Goal: Information Seeking & Learning: Learn about a topic

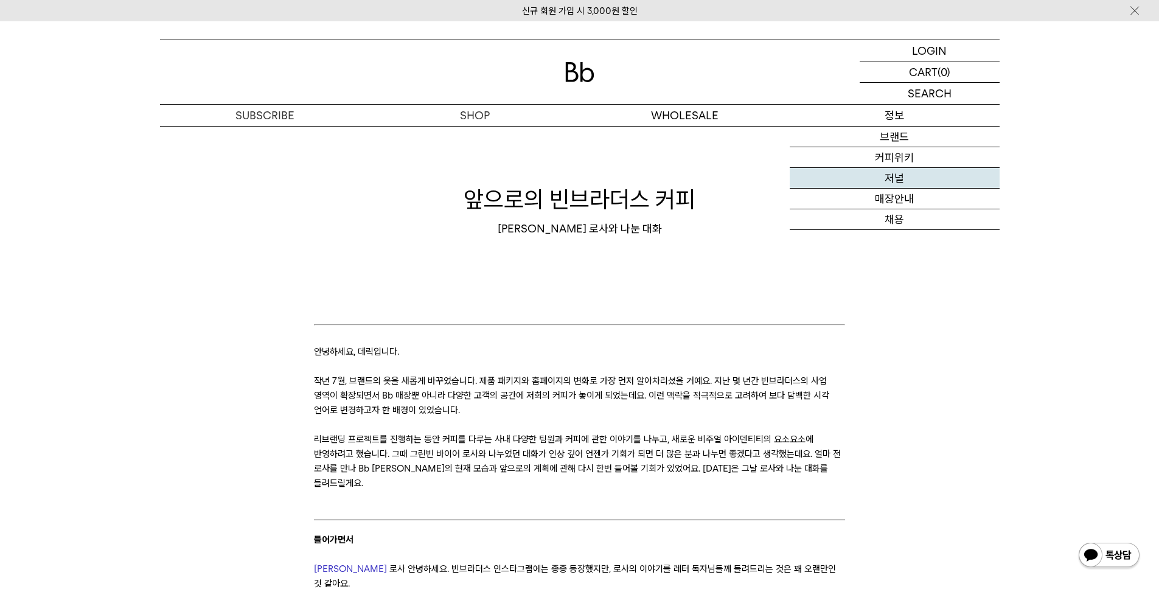
click at [915, 175] on link "저널" at bounding box center [895, 178] width 210 height 21
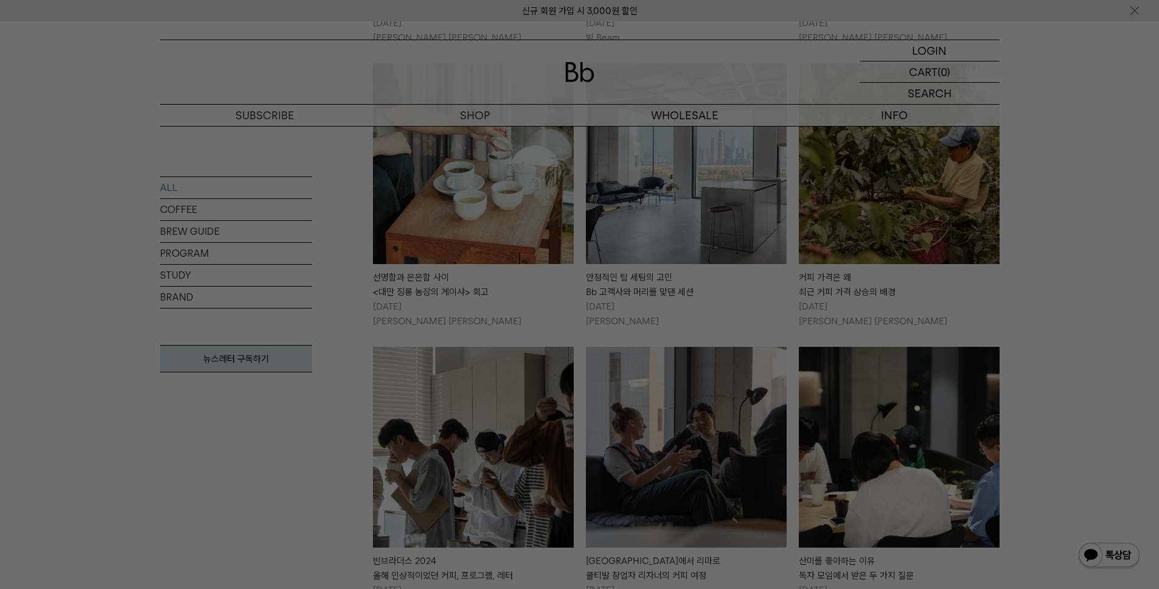
scroll to position [1263, 0]
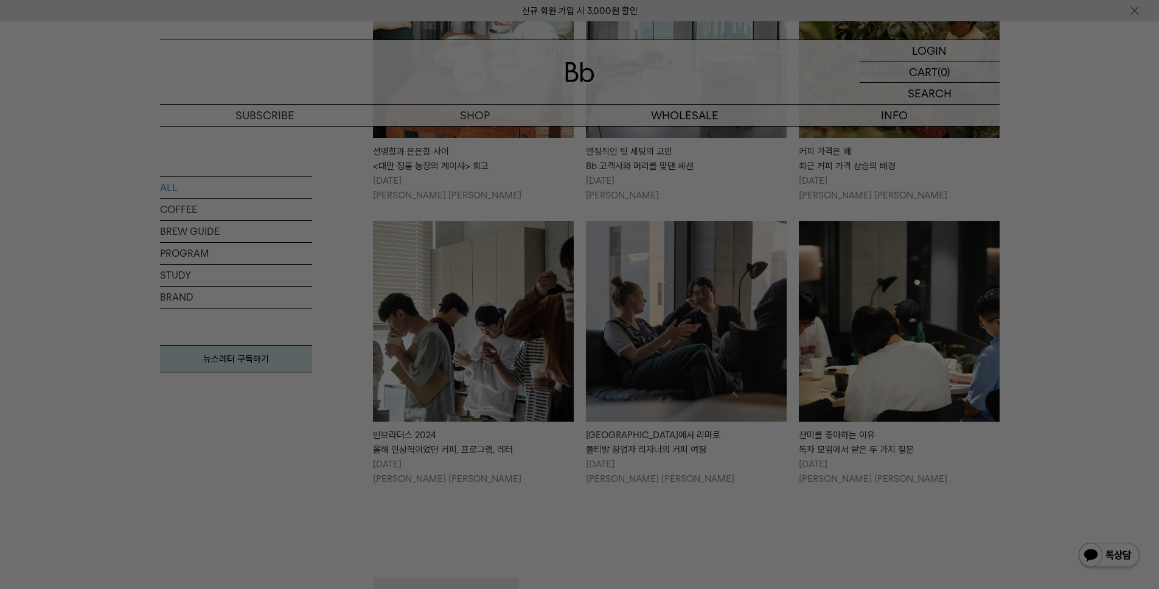
click at [1085, 565] on img at bounding box center [1109, 555] width 63 height 29
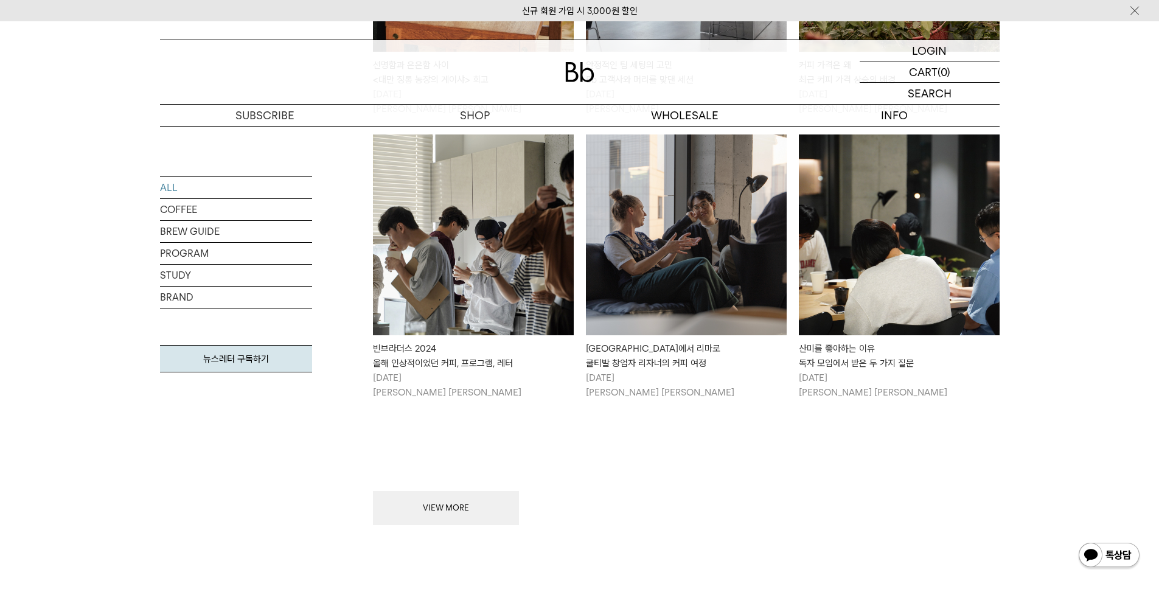
scroll to position [1477, 0]
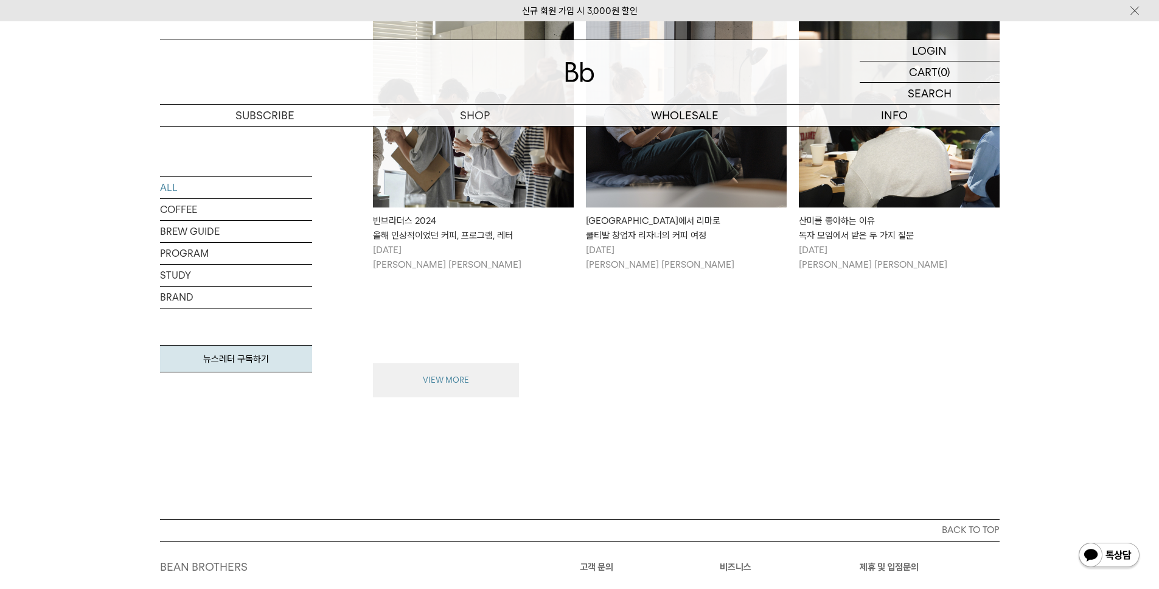
click at [419, 364] on button "VIEW MORE" at bounding box center [446, 380] width 146 height 34
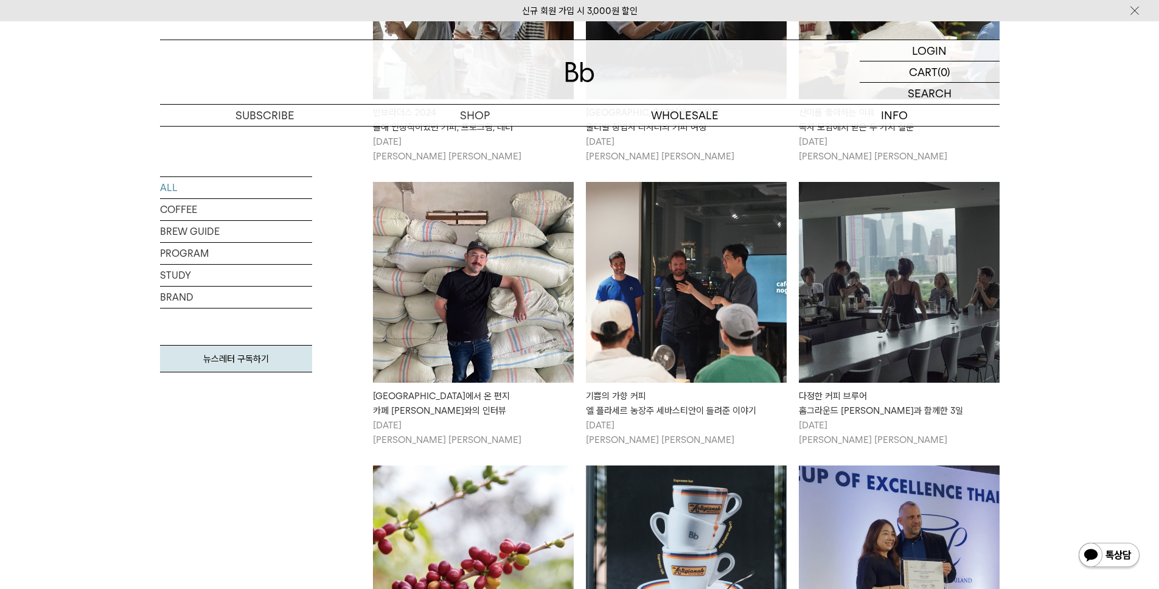
scroll to position [1561, 0]
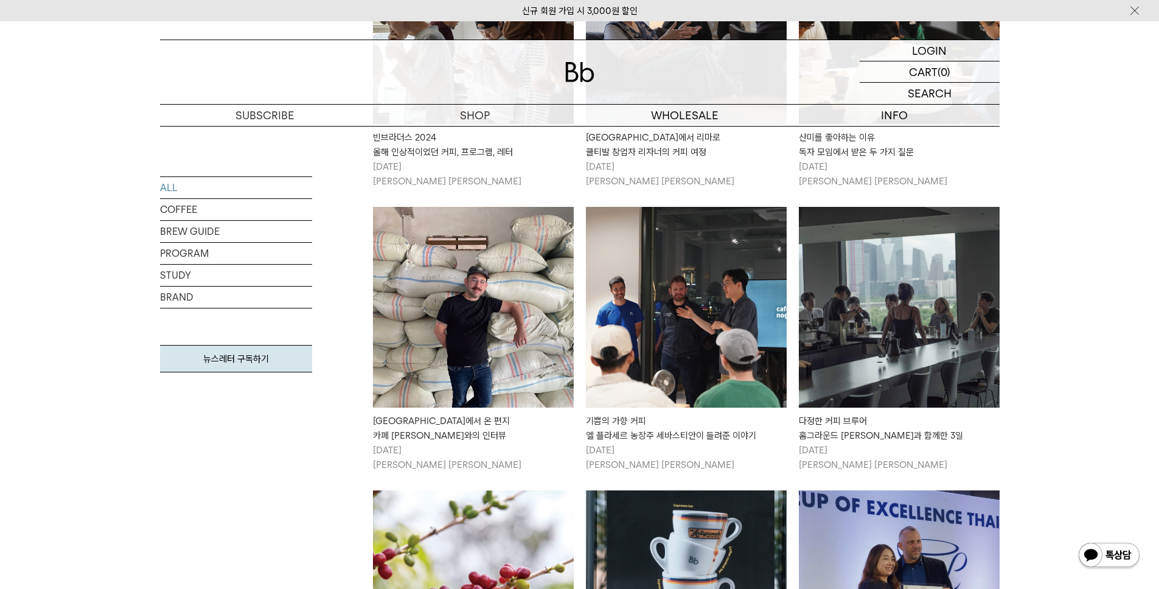
click at [916, 349] on img at bounding box center [899, 307] width 201 height 201
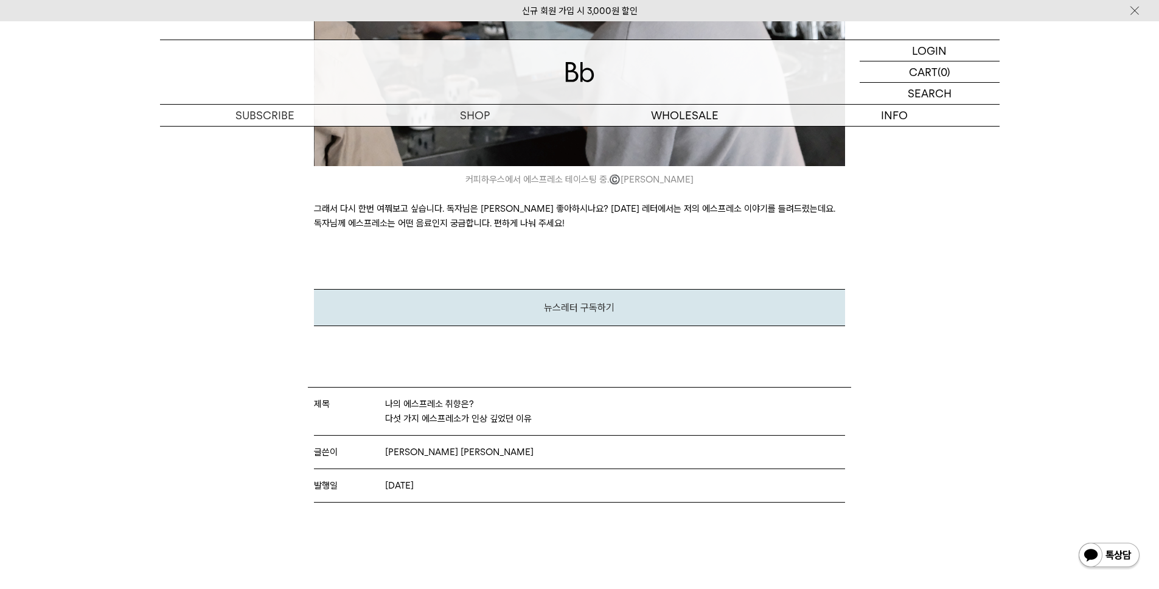
scroll to position [3752, 0]
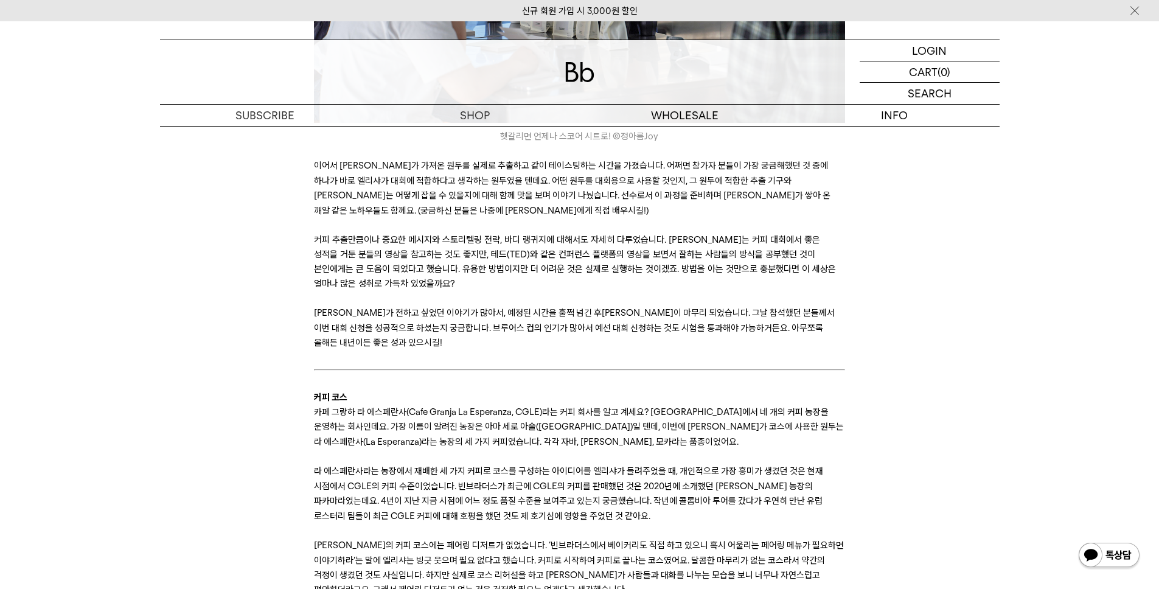
scroll to position [1988, 0]
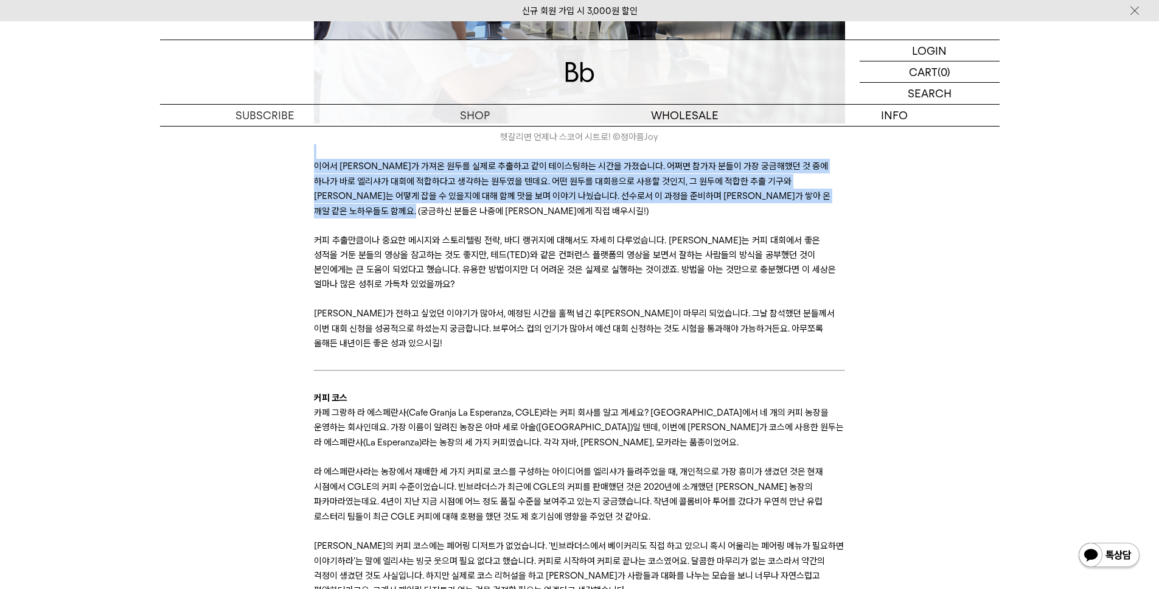
drag, startPoint x: 284, startPoint y: 138, endPoint x: 489, endPoint y: 278, distance: 248.2
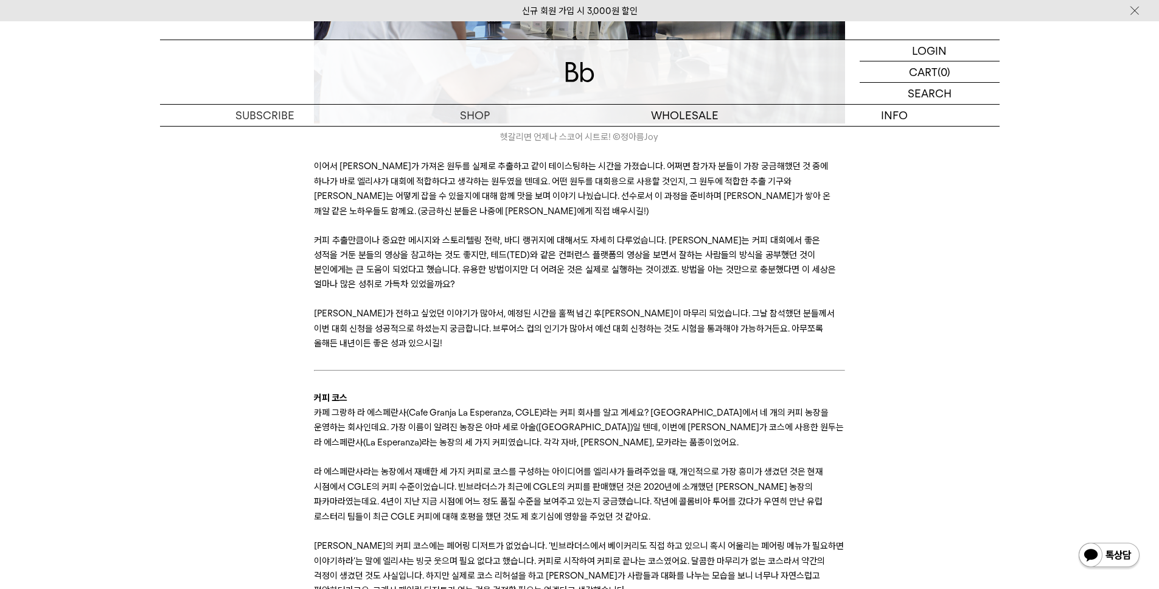
click at [488, 291] on p at bounding box center [579, 298] width 531 height 15
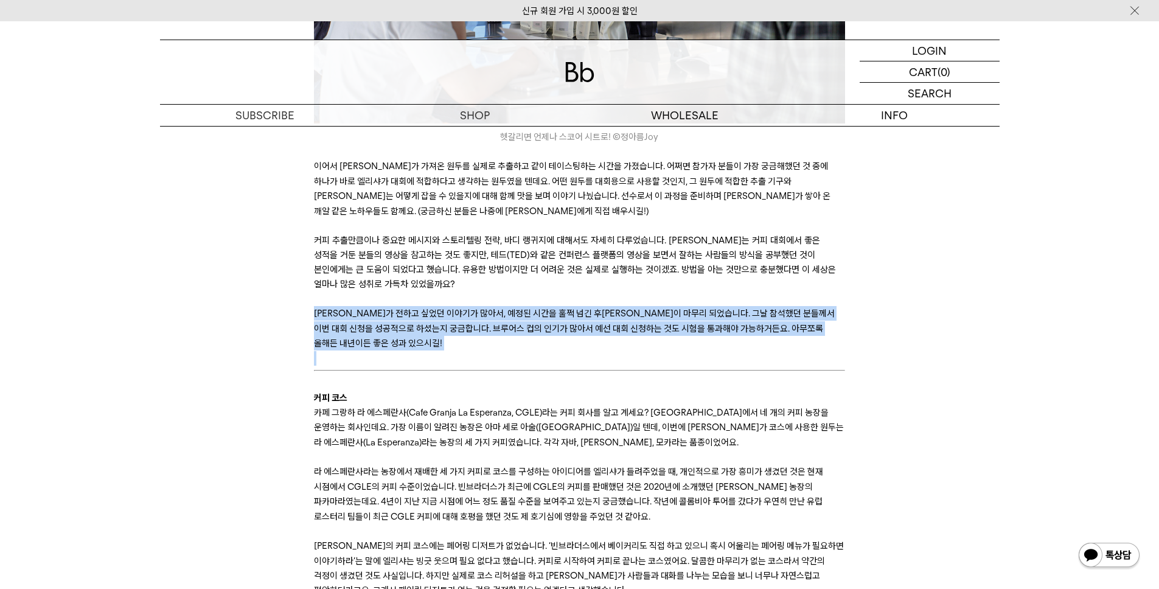
drag, startPoint x: 490, startPoint y: 338, endPoint x: 329, endPoint y: 292, distance: 167.7
click at [329, 306] on p "엘리샤가 전하고 싶었던 이야기가 많아서, 예정된 시간을 훌쩍 넘긴 후에야 워크숍이 마무리 되었습니다. 그날 참석했던 분들께서 이번 대회 신청을…" at bounding box center [579, 328] width 531 height 44
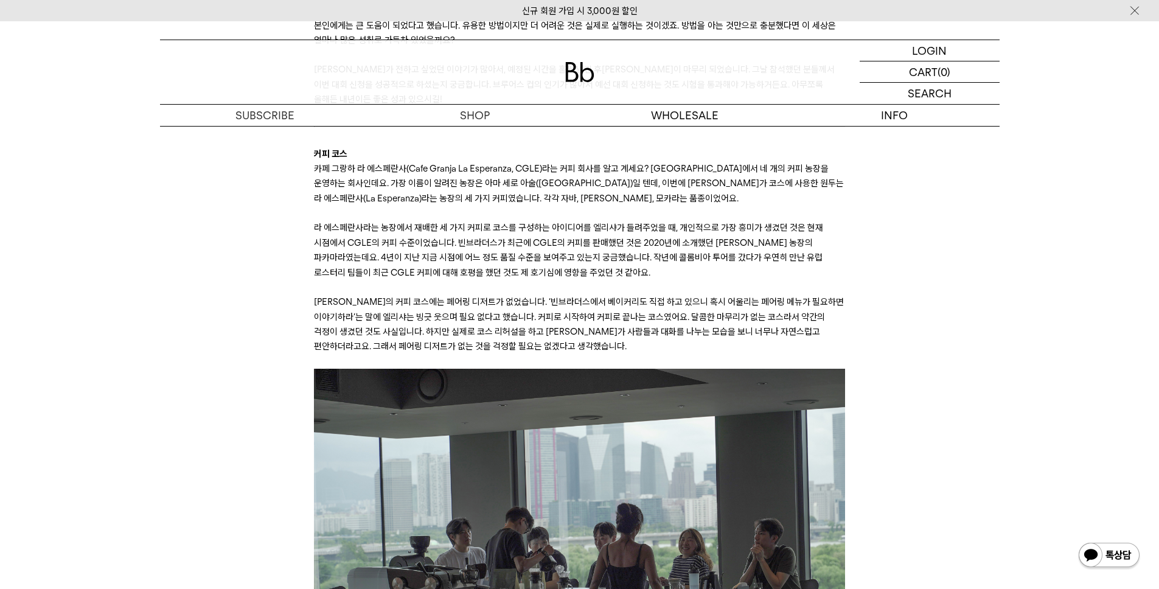
scroll to position [2232, 0]
drag, startPoint x: 310, startPoint y: 140, endPoint x: 364, endPoint y: 160, distance: 57.8
click at [450, 189] on span "카페 그랑하 라 에스페란사(Cafe Granja La Esperanza, CGLE)라는 커피 회사를 알고 계세요? 콜롬비아에서 네 개의 커피 …" at bounding box center [579, 184] width 530 height 41
click at [451, 189] on span "카페 그랑하 라 에스페란사(Cafe Granja La Esperanza, CGLE)라는 커피 회사를 알고 계세요? 콜롬비아에서 네 개의 커피 …" at bounding box center [579, 184] width 530 height 41
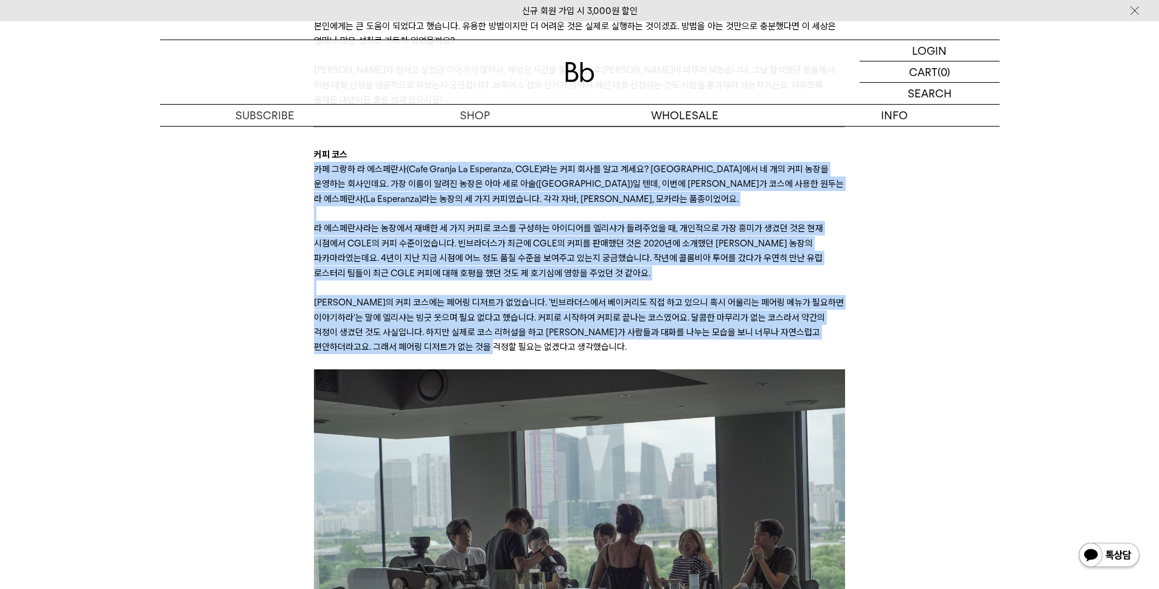
drag, startPoint x: 315, startPoint y: 148, endPoint x: 627, endPoint y: 329, distance: 360.7
click at [626, 328] on p "엘리샤의 커피 코스에는 페어링 디저트가 없었습니다. ‘빈브라더스에서 베이커리도 직접 하고 있으니 혹시 어울리는 페어링 메뉴가 필요하면 이야기하…" at bounding box center [579, 325] width 531 height 60
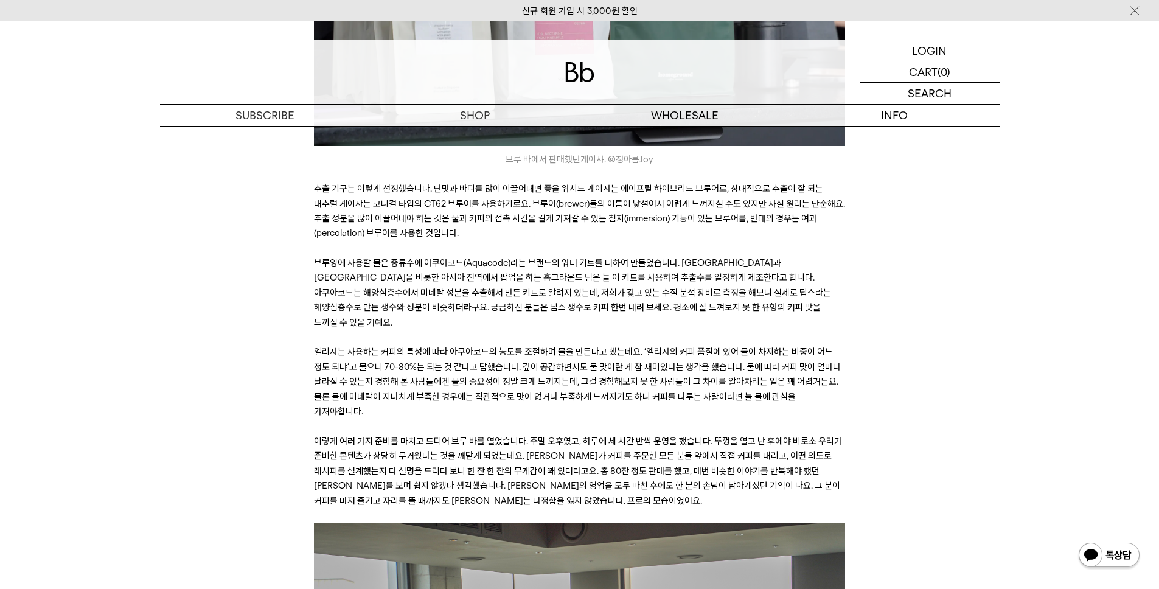
scroll to position [4194, 0]
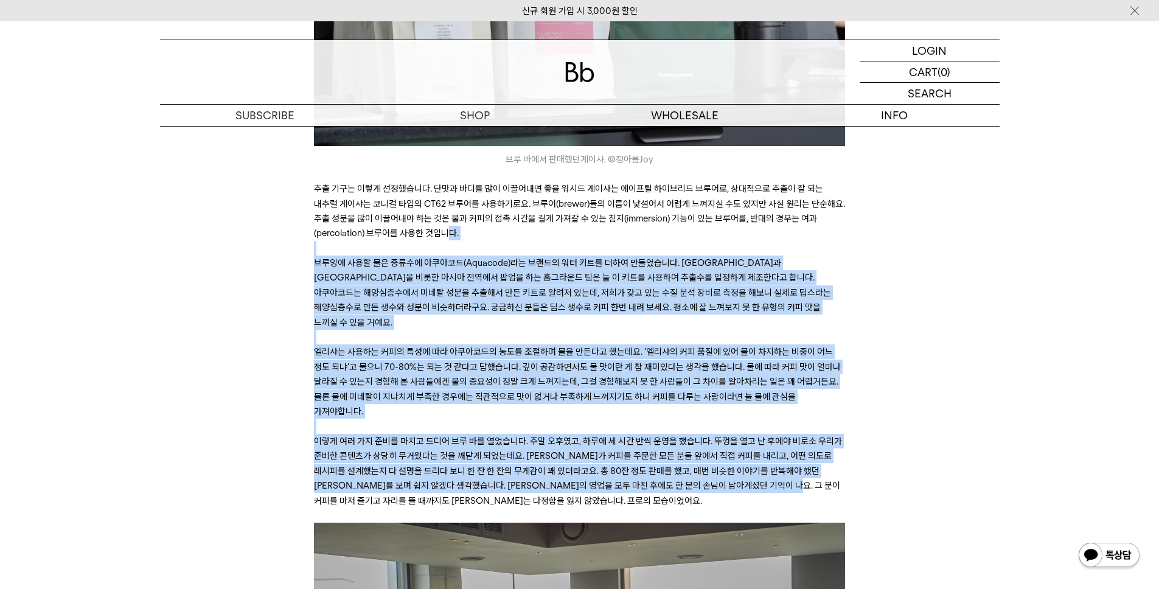
drag, startPoint x: 899, startPoint y: 417, endPoint x: 388, endPoint y: 161, distance: 572.2
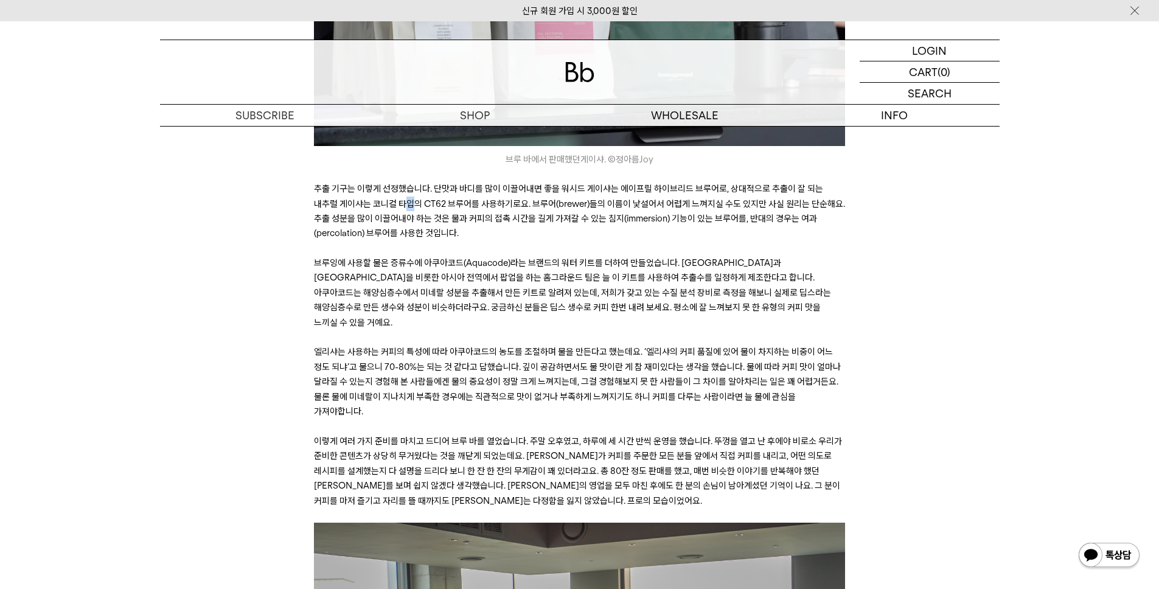
drag, startPoint x: 388, startPoint y: 161, endPoint x: 380, endPoint y: 157, distance: 8.5
click at [381, 183] on span "추출 기구는 이렇게 선정했습니다. 단맛과 바디를 많이 이끌어내면 좋을 워시드 게이샤는 에이프릴 하이브리드 브루어로, 상대적으로 추출이 잘 되는…" at bounding box center [579, 210] width 531 height 55
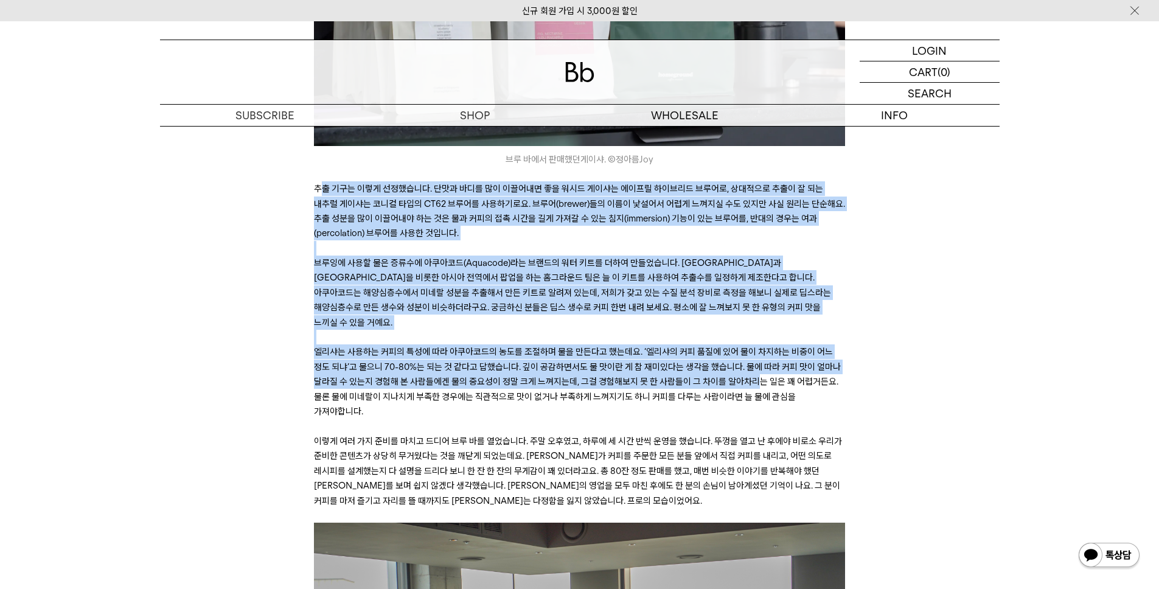
drag, startPoint x: 318, startPoint y: 141, endPoint x: 730, endPoint y: 324, distance: 451.6
click at [730, 346] on span "엘리샤는 사용하는 커피의 특성에 따라 아쿠아코드의 농도를 조절하며 물을 만든다고 했는데요. ‘엘리샤의 커피 품질에 있어 물이 차지하는 비중이 …" at bounding box center [577, 381] width 527 height 71
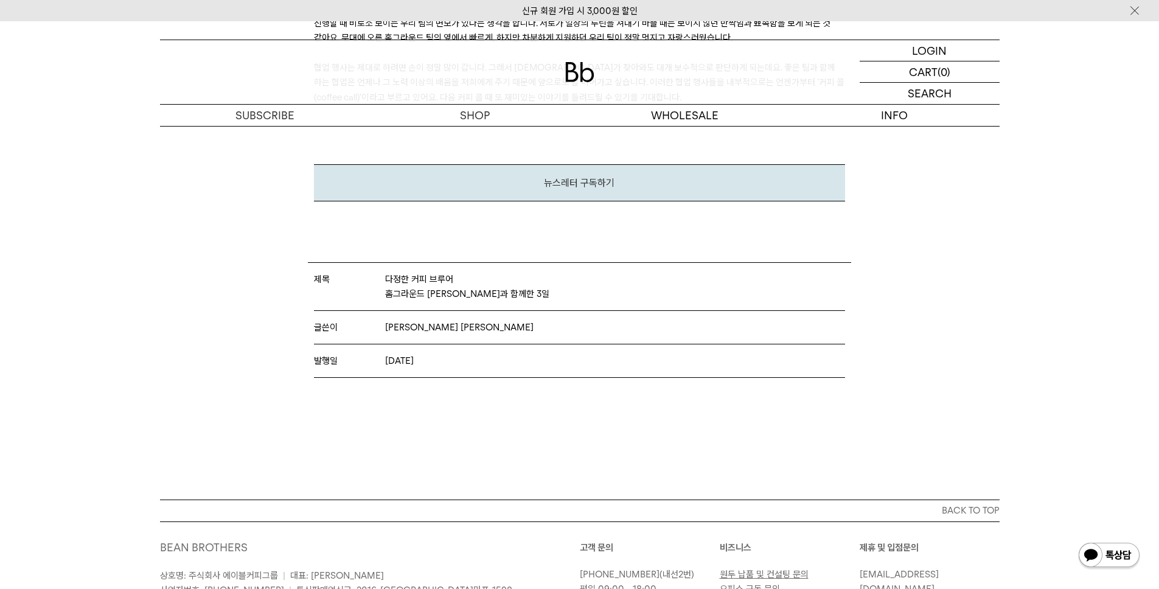
scroll to position [5919, 0]
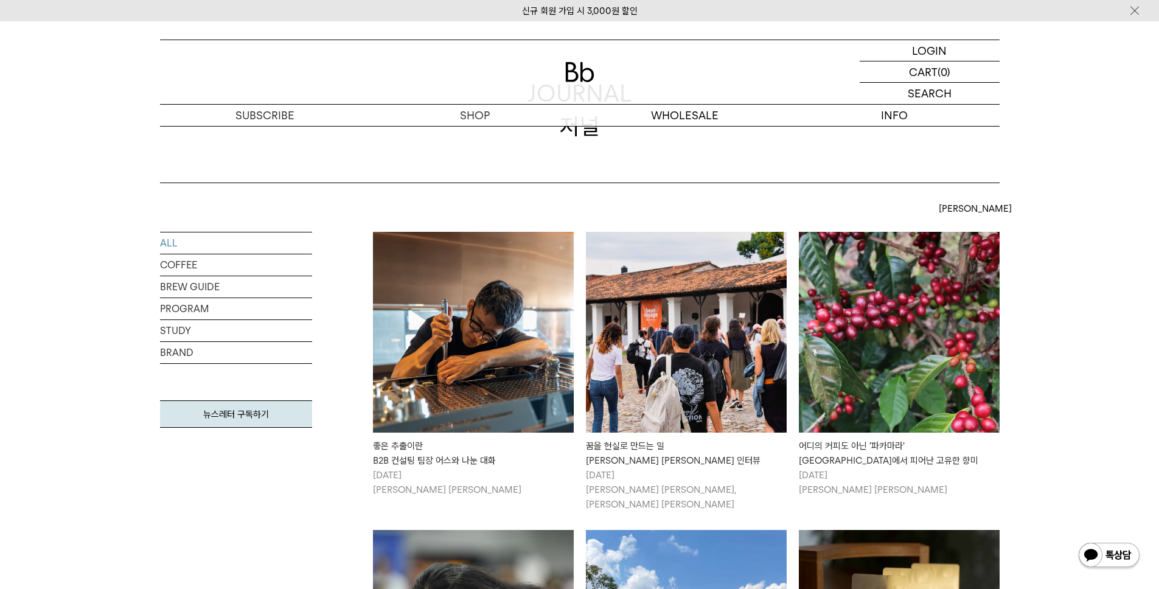
scroll to position [103, 0]
